Goal: Information Seeking & Learning: Find specific fact

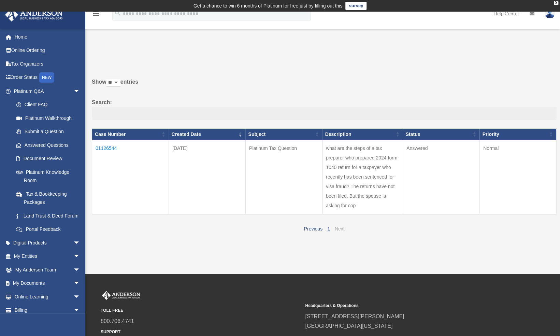
click at [341, 229] on link "Next" at bounding box center [340, 228] width 10 height 5
click at [59, 143] on link "Answered Questions" at bounding box center [50, 145] width 81 height 14
click at [49, 146] on link "Answered Questions" at bounding box center [50, 145] width 81 height 14
click at [48, 145] on link "Answered Questions" at bounding box center [50, 145] width 81 height 14
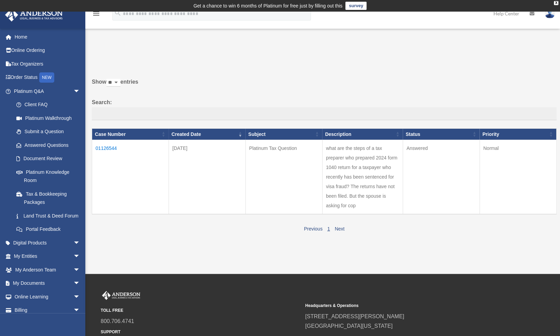
click at [329, 227] on link "1" at bounding box center [329, 228] width 3 height 5
click at [109, 147] on td "01126544" at bounding box center [130, 177] width 77 height 74
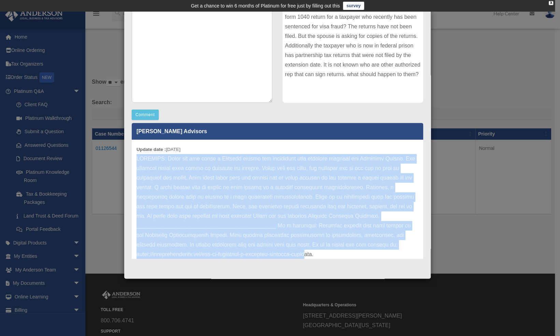
scroll to position [19, 0]
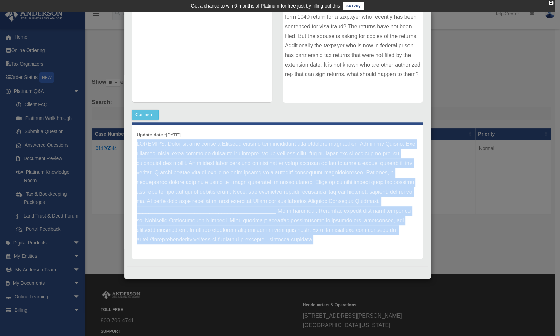
drag, startPoint x: 137, startPoint y: 157, endPoint x: 373, endPoint y: 246, distance: 252.0
click at [373, 246] on div "Update date : 10-03-2025" at bounding box center [278, 192] width 292 height 134
copy p "RESPONSE: Thank you for being a Platinum member and submitting your question th…"
